Goal: Use online tool/utility: Utilize a website feature to perform a specific function

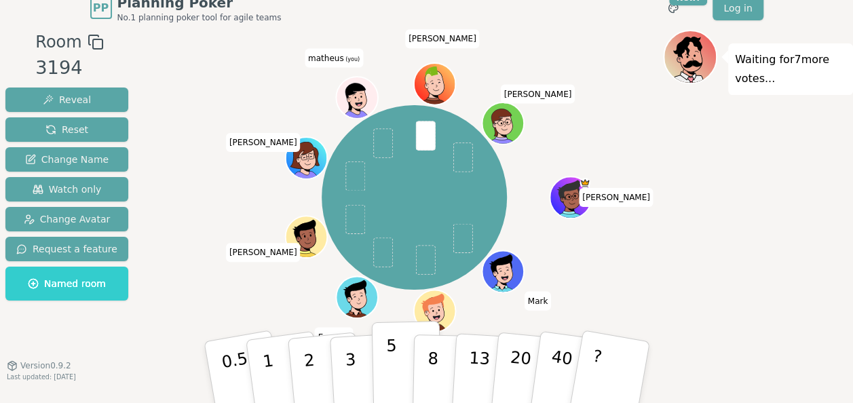
scroll to position [14, 0]
click at [561, 353] on p "40" at bounding box center [559, 371] width 31 height 75
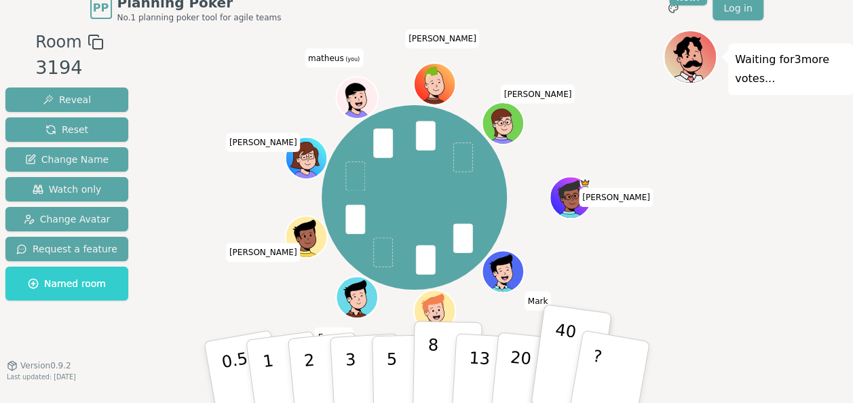
click at [429, 377] on p "8" at bounding box center [432, 371] width 12 height 73
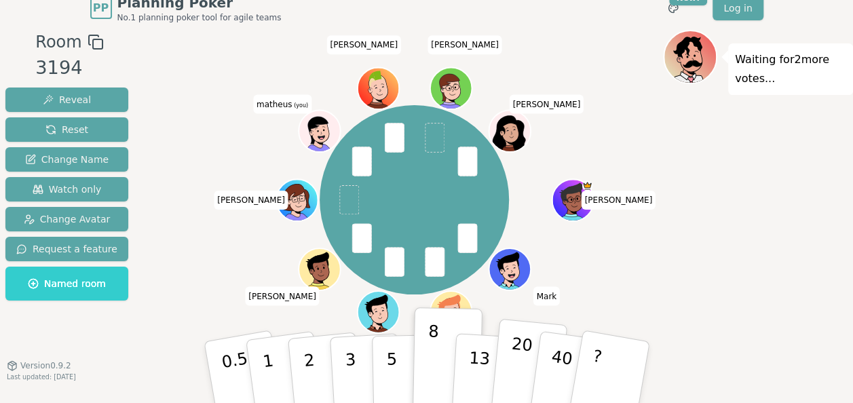
click at [520, 362] on p "20" at bounding box center [519, 371] width 28 height 75
click at [557, 363] on p "40" at bounding box center [559, 371] width 31 height 75
click at [442, 365] on button "8" at bounding box center [447, 372] width 70 height 103
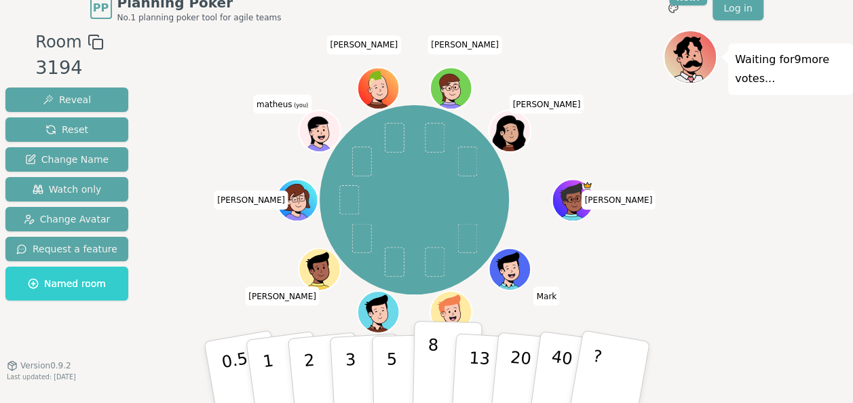
click at [437, 368] on button "8" at bounding box center [447, 372] width 70 height 103
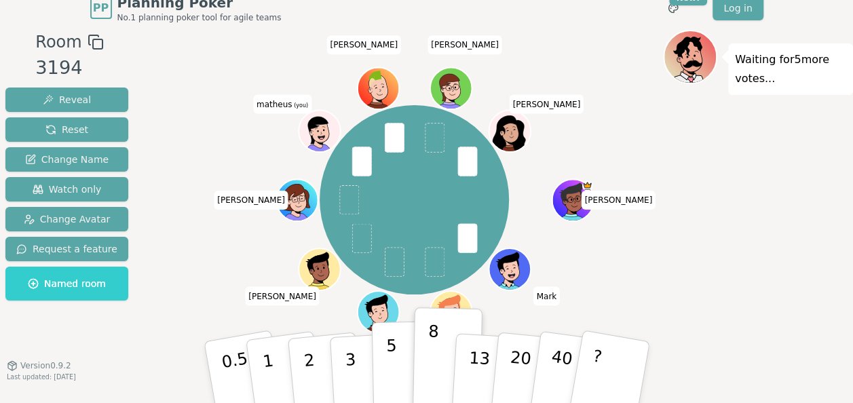
click at [393, 362] on p "5" at bounding box center [391, 372] width 12 height 73
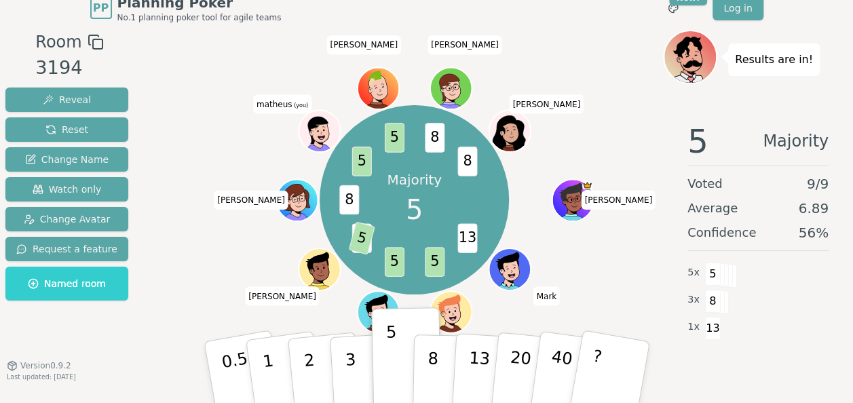
click at [653, 277] on div "Majority 5 13 5 5 3 5 8 5 5 8 8 [PERSON_NAME] Everton [PERSON_NAME] [PERSON_NAM…" at bounding box center [414, 199] width 497 height 291
click at [465, 380] on button "13" at bounding box center [487, 372] width 74 height 106
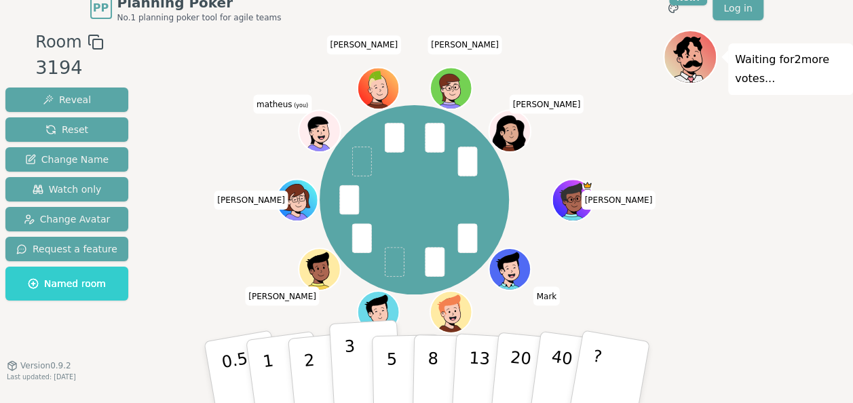
click at [342, 378] on button "3" at bounding box center [365, 372] width 74 height 106
click at [317, 373] on button "2" at bounding box center [324, 373] width 77 height 108
click at [349, 370] on p "3" at bounding box center [350, 373] width 15 height 74
click at [313, 375] on p "2" at bounding box center [310, 374] width 18 height 74
click at [342, 364] on button "3" at bounding box center [365, 372] width 74 height 106
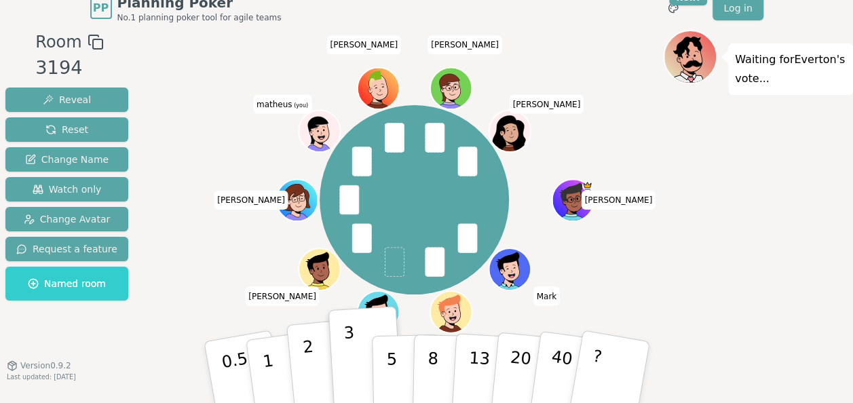
click at [323, 362] on button "2" at bounding box center [324, 373] width 77 height 108
click at [349, 361] on p "3" at bounding box center [350, 373] width 15 height 74
click at [330, 361] on button "3" at bounding box center [365, 372] width 74 height 106
click at [315, 363] on button "2" at bounding box center [324, 373] width 77 height 108
click at [342, 362] on button "3" at bounding box center [365, 372] width 74 height 106
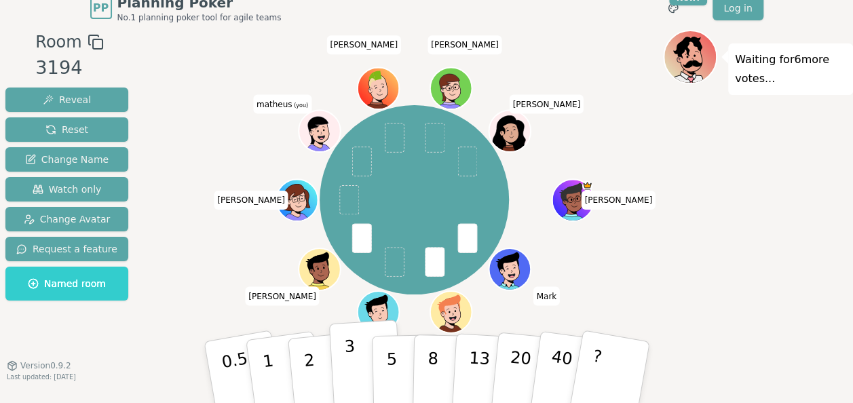
click at [350, 358] on p "3" at bounding box center [350, 373] width 15 height 74
